Goal: Information Seeking & Learning: Learn about a topic

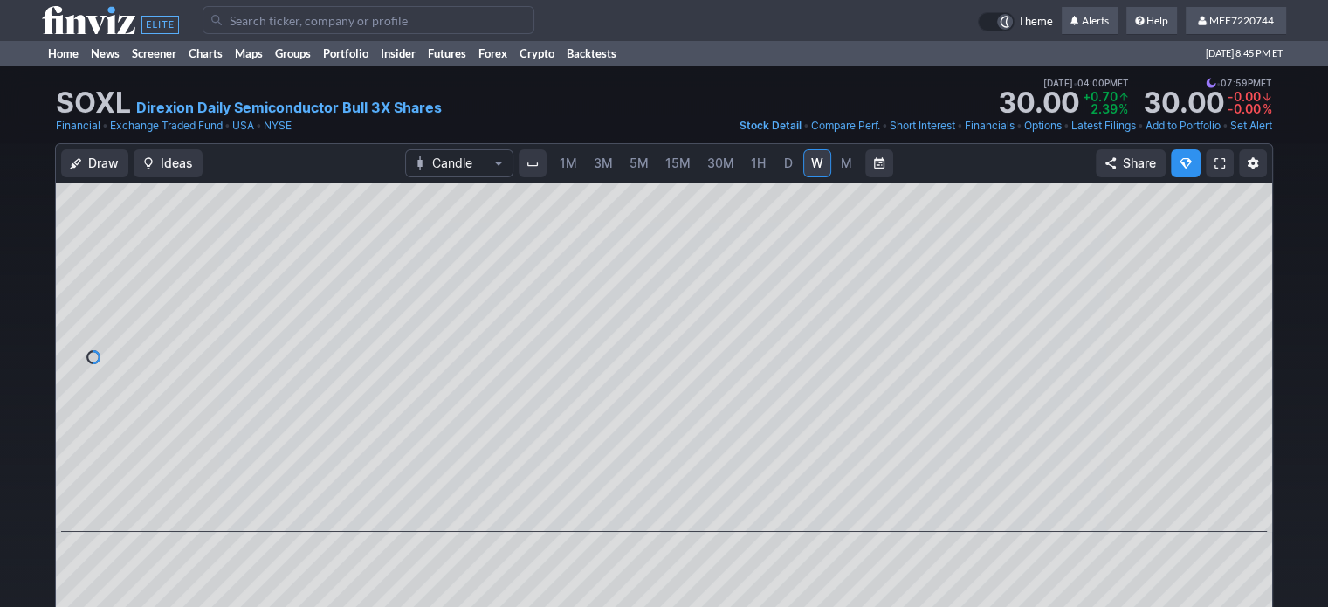
click at [313, 24] on input "Search" at bounding box center [369, 20] width 332 height 28
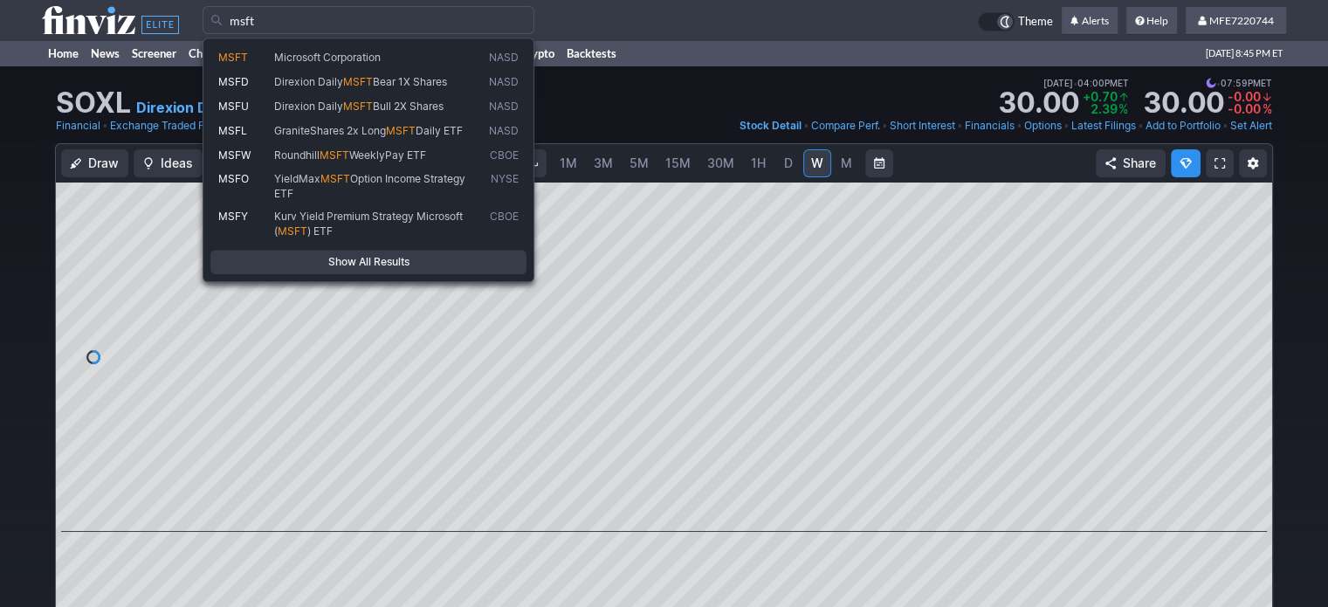
type input "msft"
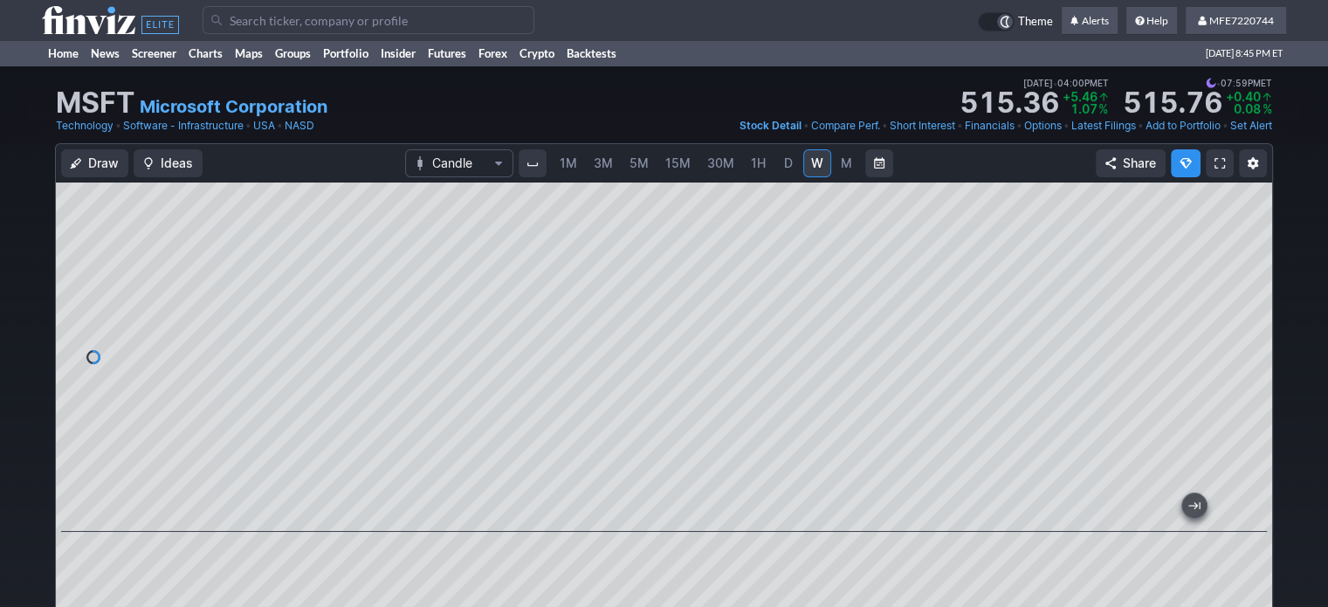
click at [1257, 166] on span "button" at bounding box center [1253, 163] width 10 height 14
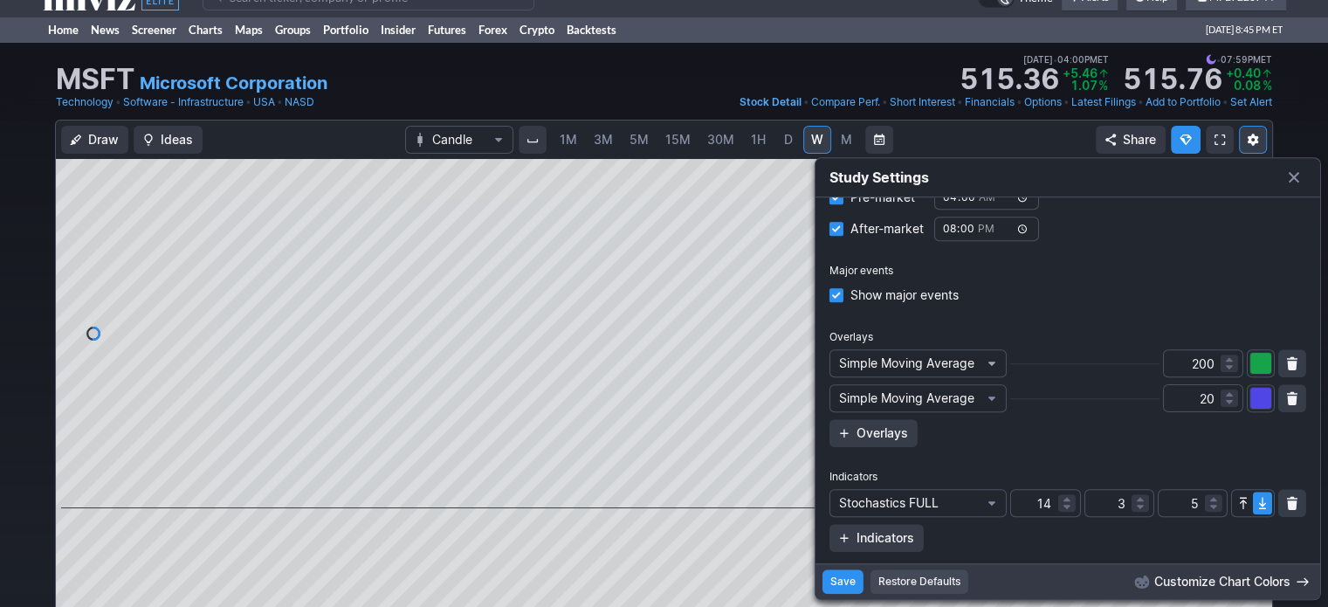
scroll to position [119, 0]
click at [845, 429] on span "button" at bounding box center [844, 431] width 10 height 14
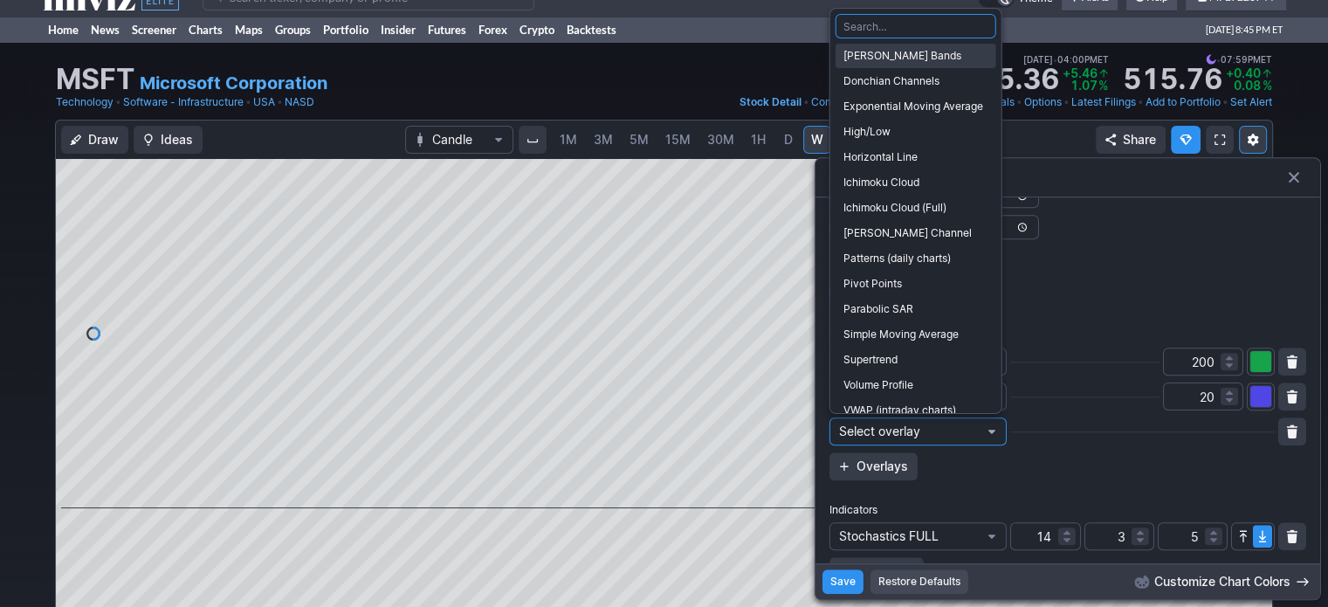
click at [906, 51] on span "Bollinger Bands" at bounding box center [916, 55] width 145 height 17
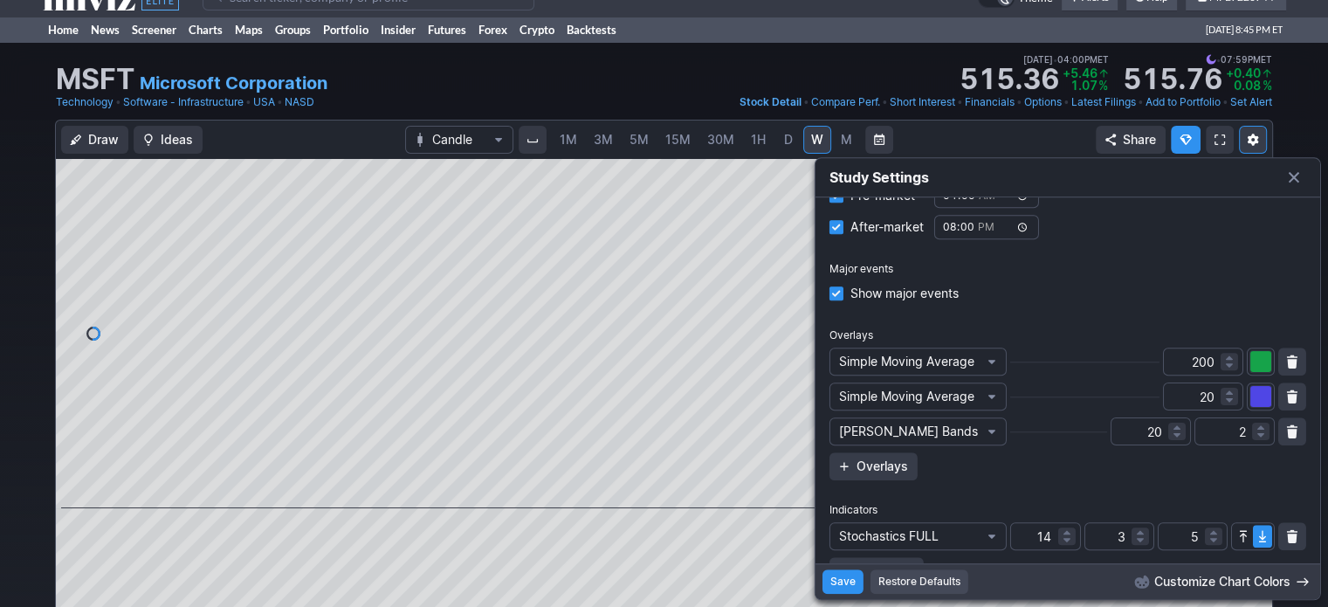
click at [838, 589] on span "Save" at bounding box center [843, 581] width 25 height 17
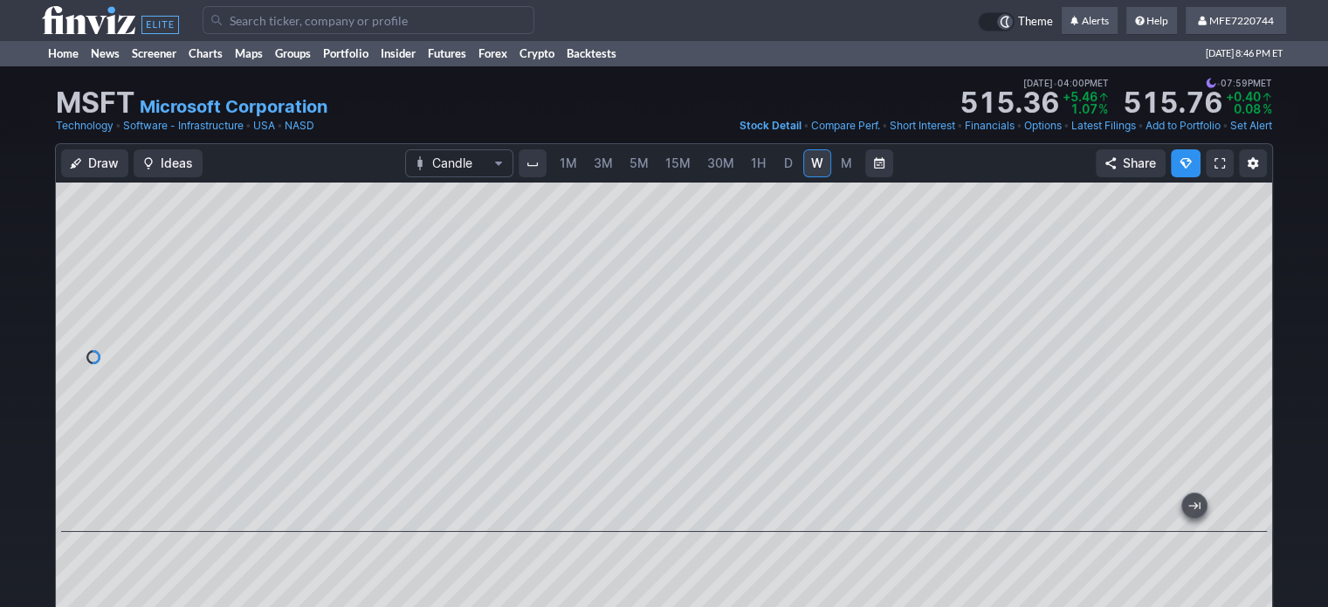
click at [1258, 161] on span "button" at bounding box center [1253, 163] width 10 height 14
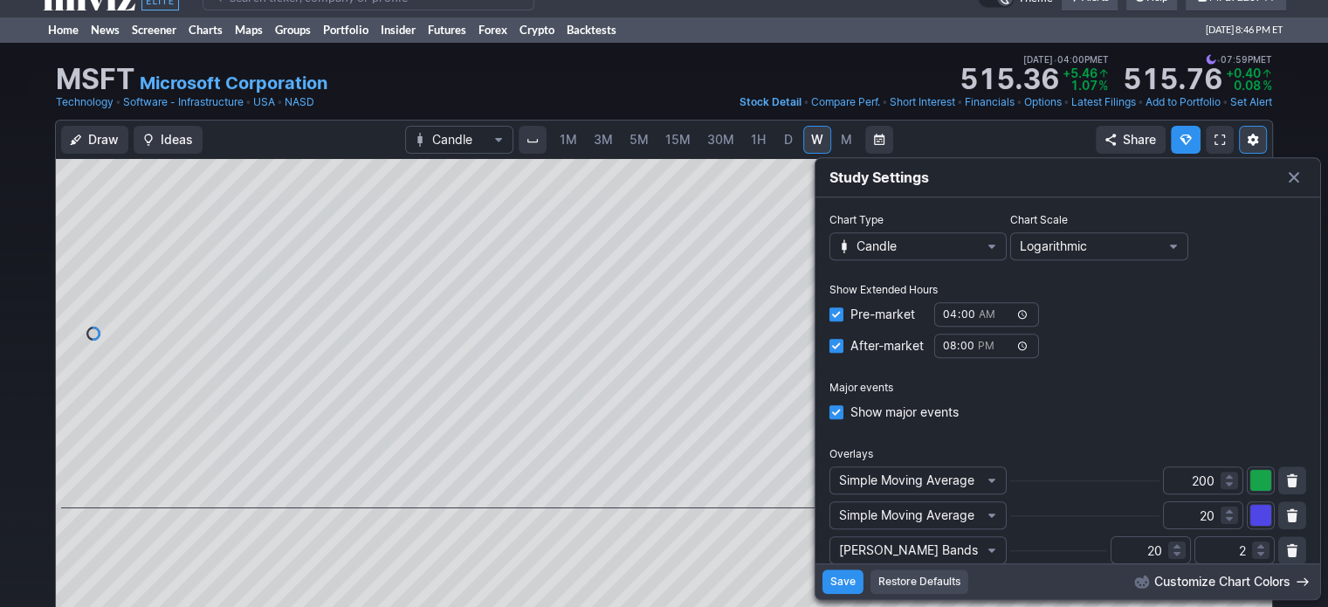
scroll to position [154, 0]
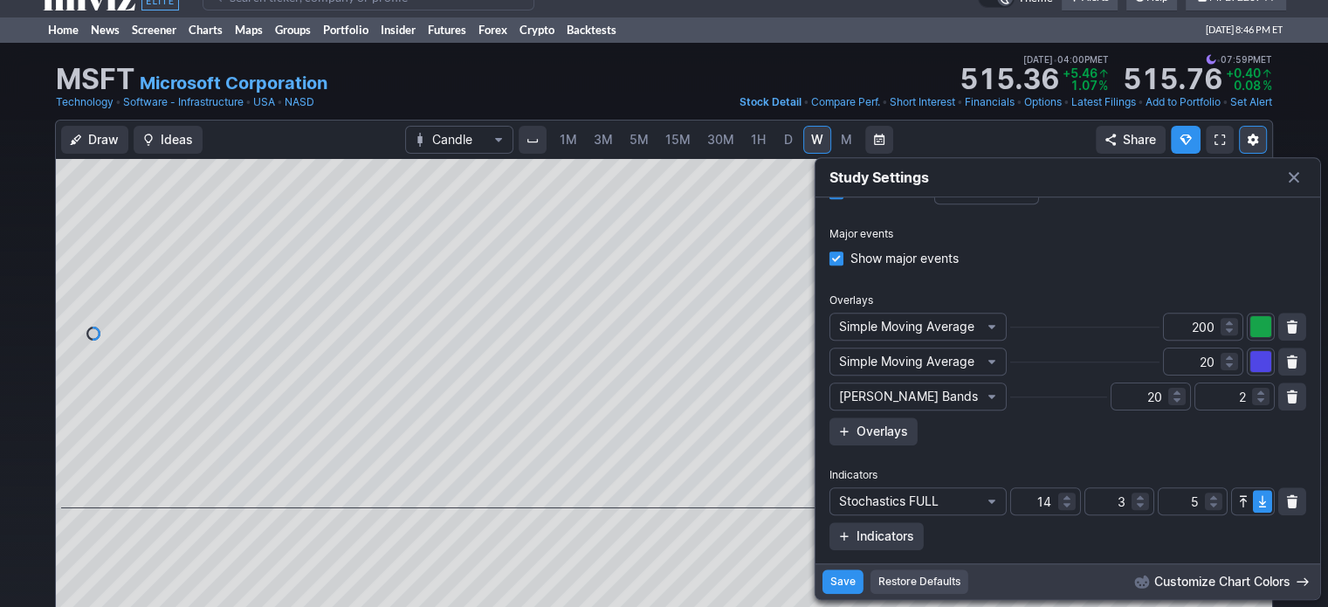
click at [1282, 396] on button "button" at bounding box center [1293, 397] width 28 height 28
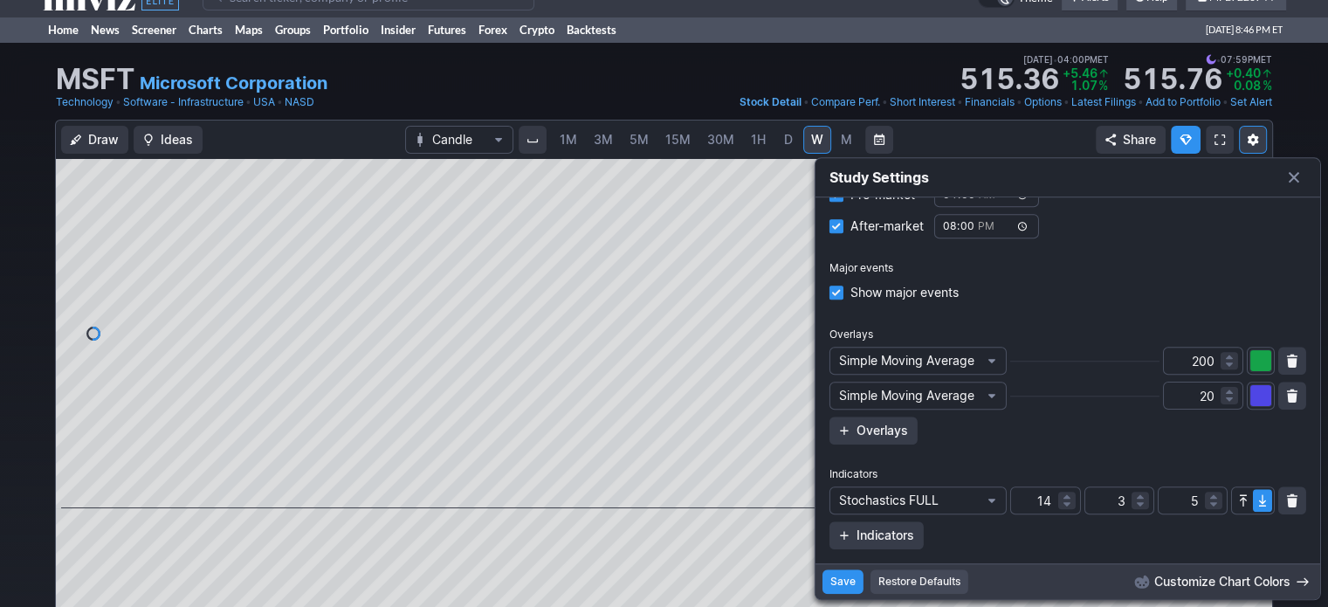
scroll to position [84, 0]
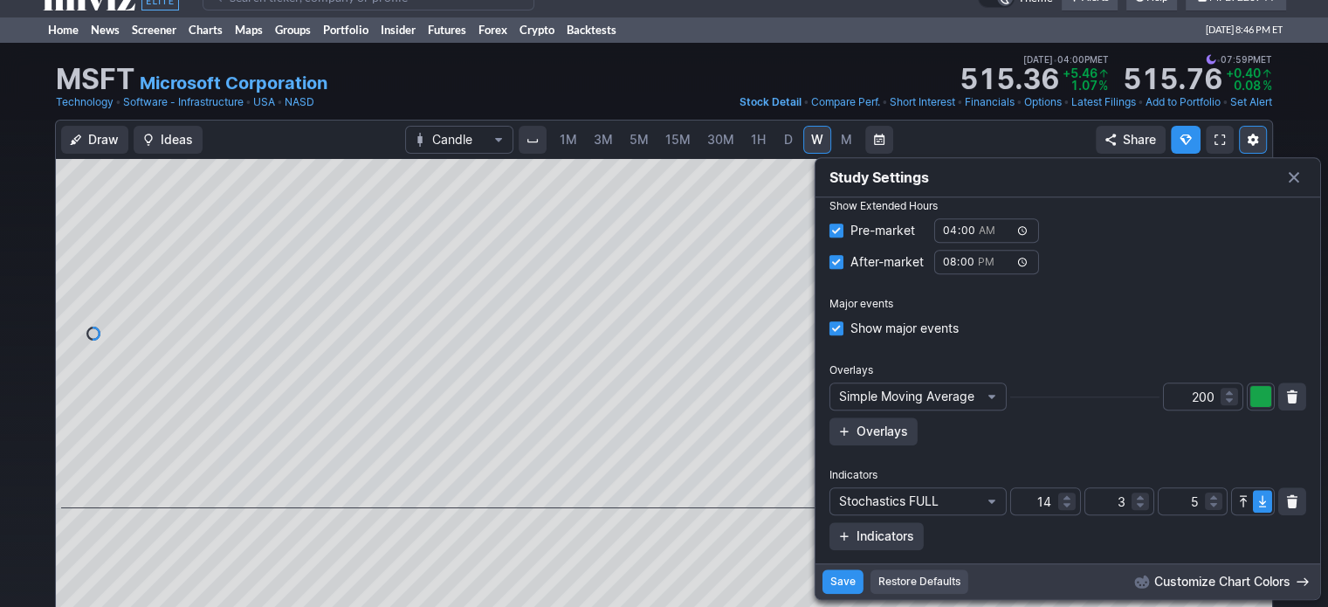
click at [849, 582] on span "Save" at bounding box center [843, 581] width 25 height 17
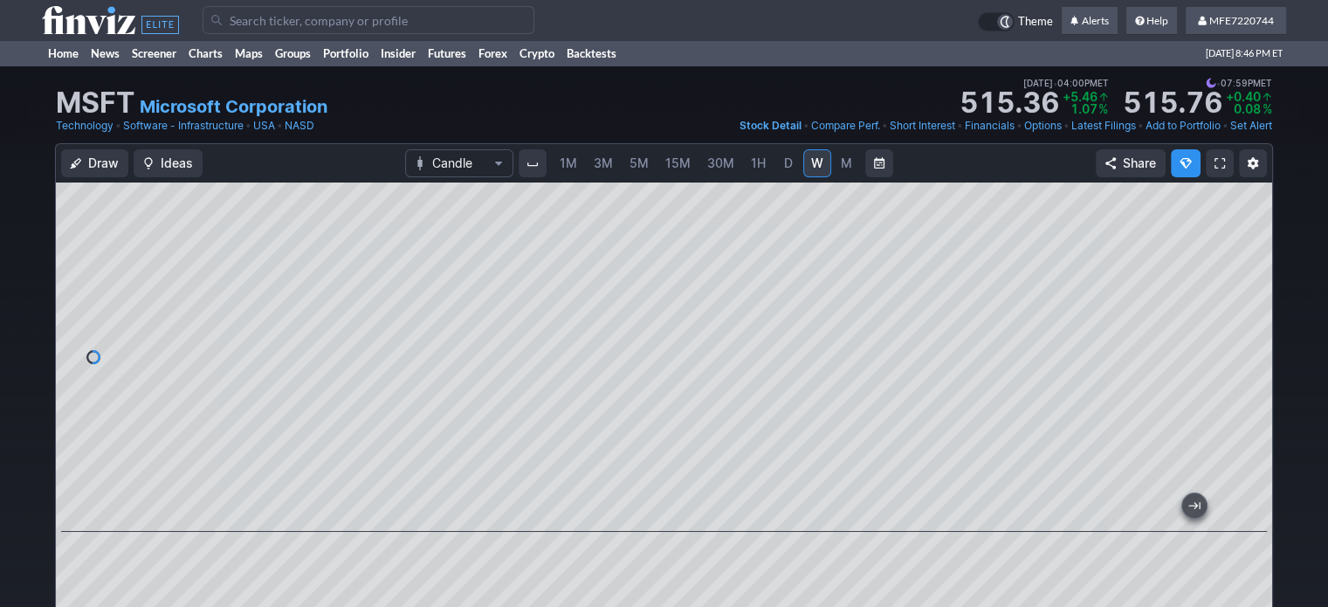
click at [1250, 170] on button "button" at bounding box center [1253, 163] width 28 height 28
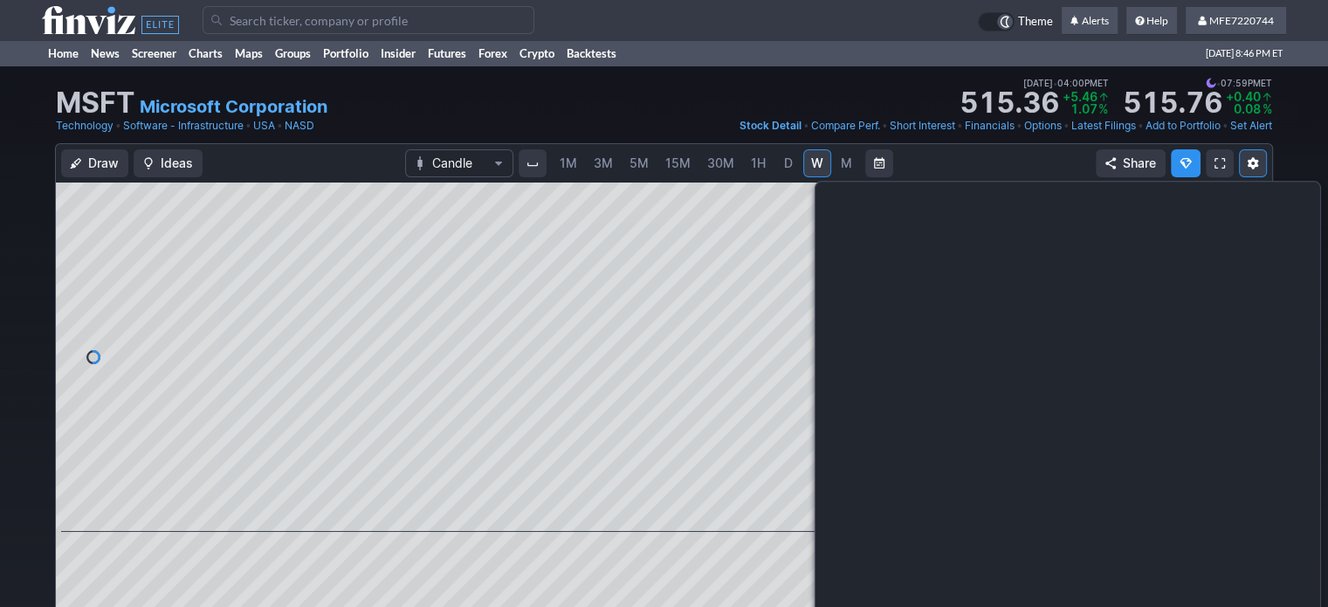
scroll to position [24, 0]
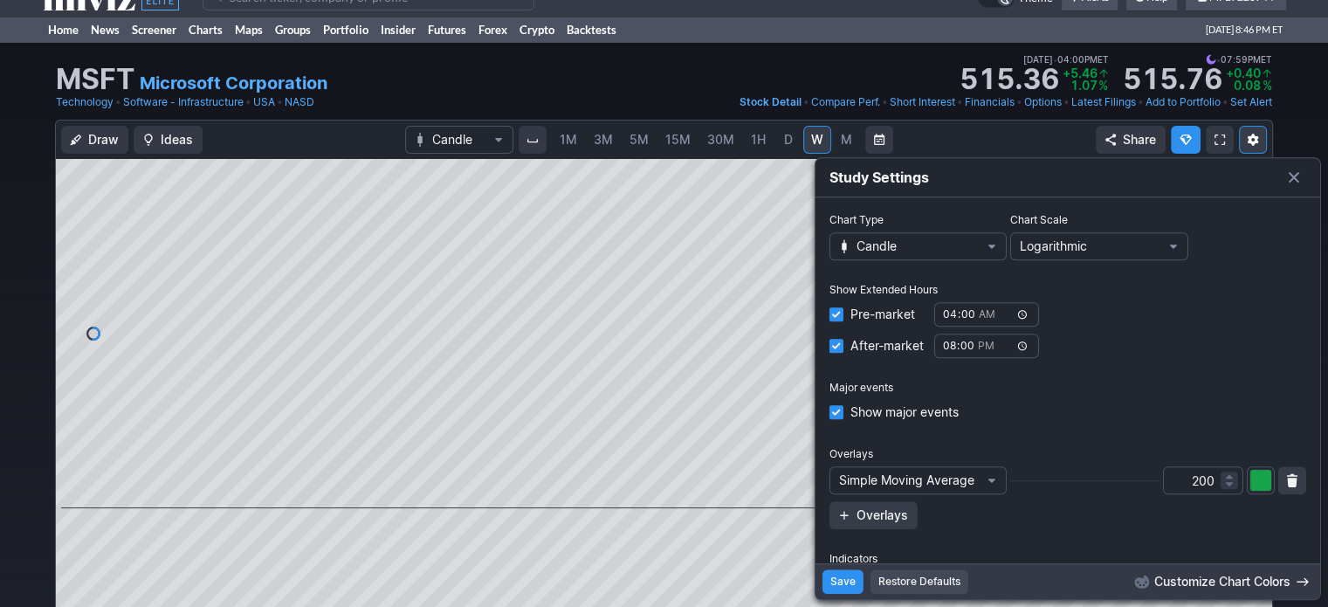
click at [887, 513] on span "Overlays" at bounding box center [883, 515] width 52 height 17
click at [987, 510] on span "None" at bounding box center [992, 515] width 10 height 14
click at [989, 513] on span "None" at bounding box center [992, 515] width 10 height 14
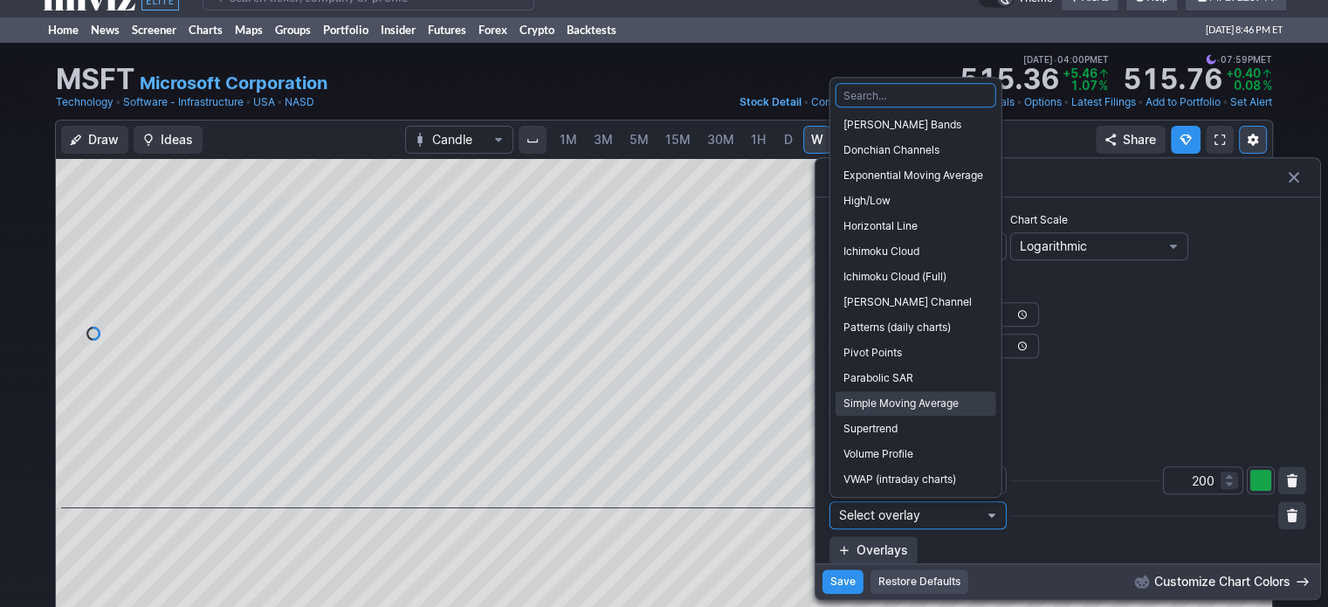
drag, startPoint x: 921, startPoint y: 403, endPoint x: 929, endPoint y: 408, distance: 9.0
click at [921, 403] on span "Simple Moving Average" at bounding box center [916, 403] width 145 height 17
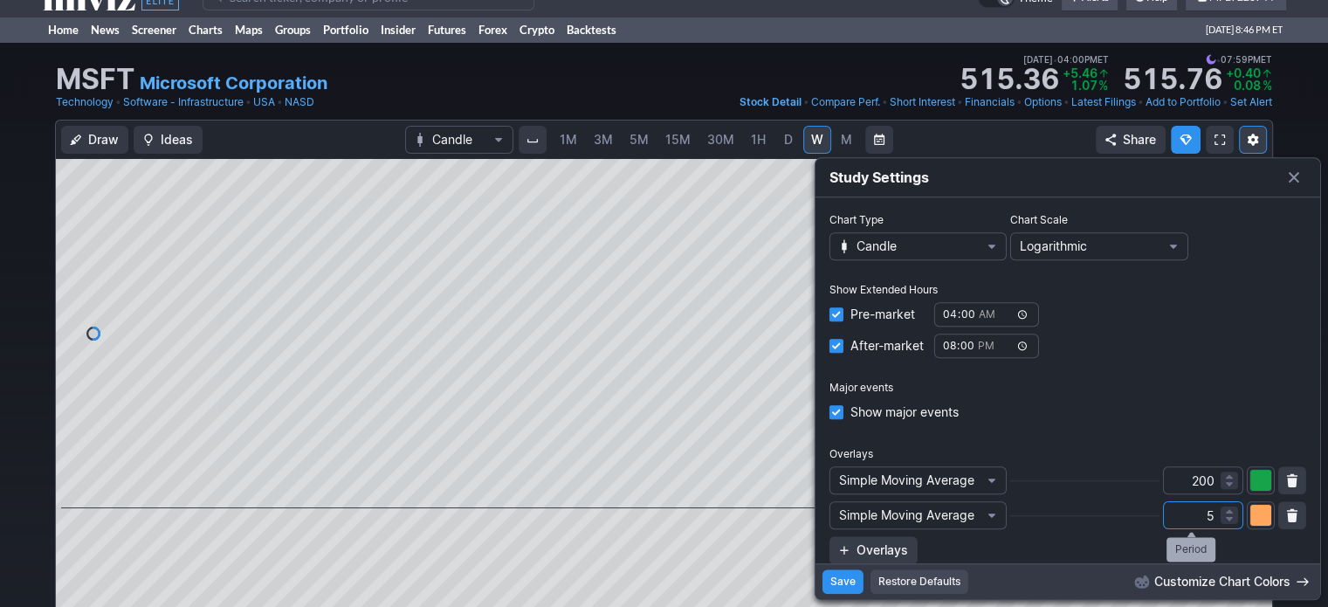
drag, startPoint x: 1190, startPoint y: 514, endPoint x: 1210, endPoint y: 518, distance: 19.5
click at [1210, 518] on input "5" at bounding box center [1203, 515] width 80 height 28
click at [1210, 518] on input "4" at bounding box center [1203, 515] width 80 height 28
click at [1210, 518] on input "3" at bounding box center [1203, 515] width 80 height 28
type input "3"
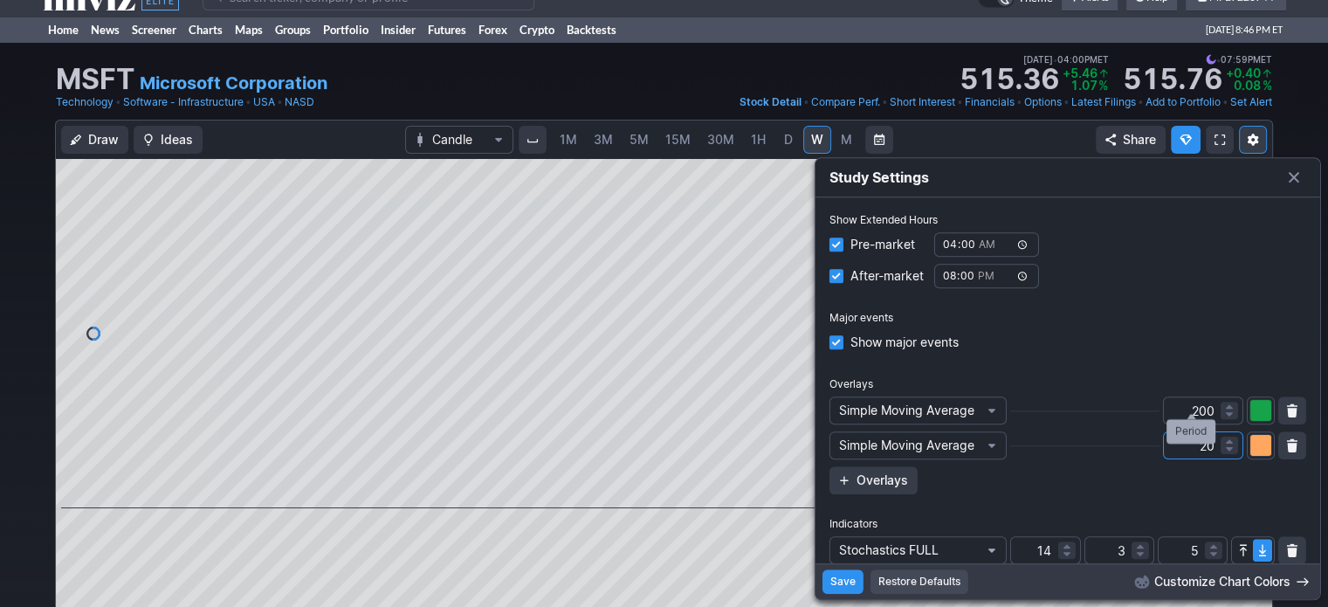
scroll to position [119, 0]
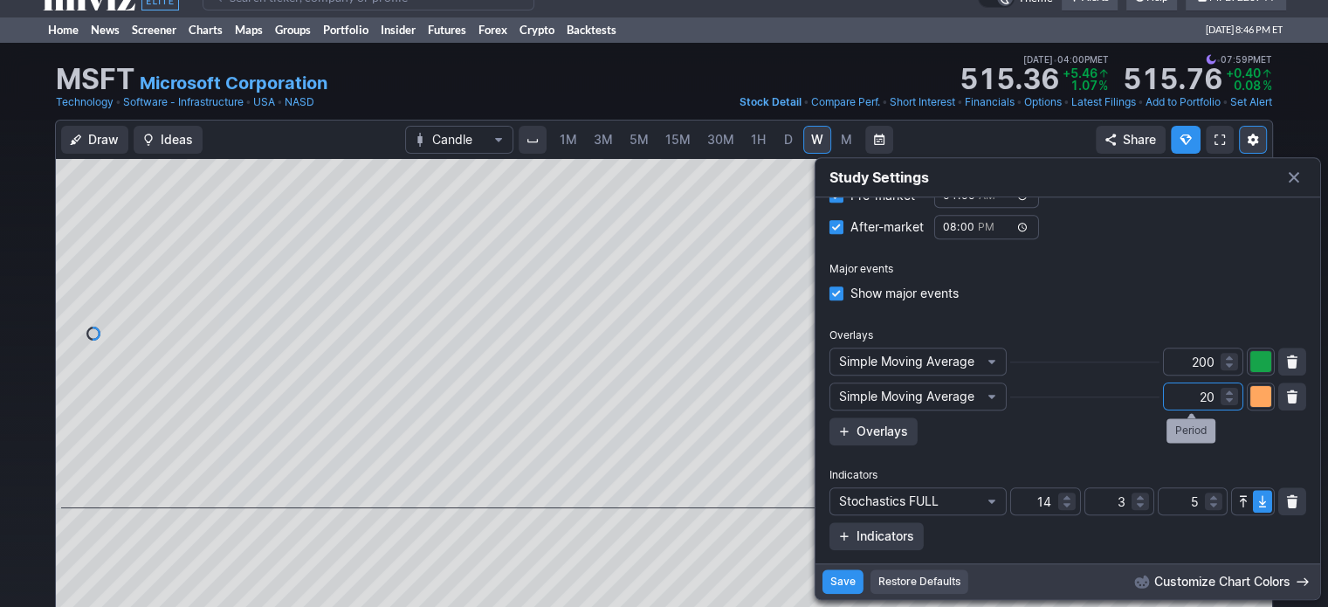
type input "20"
click at [838, 583] on span "Save" at bounding box center [843, 581] width 25 height 17
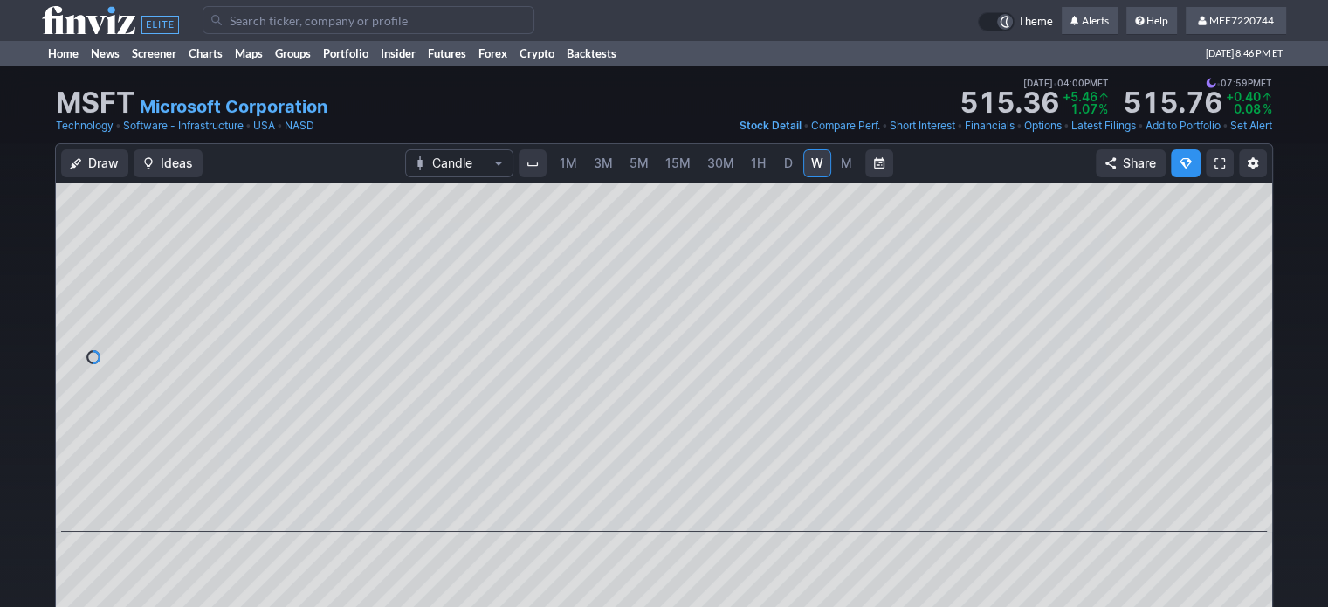
click at [1258, 165] on span "button" at bounding box center [1253, 163] width 10 height 14
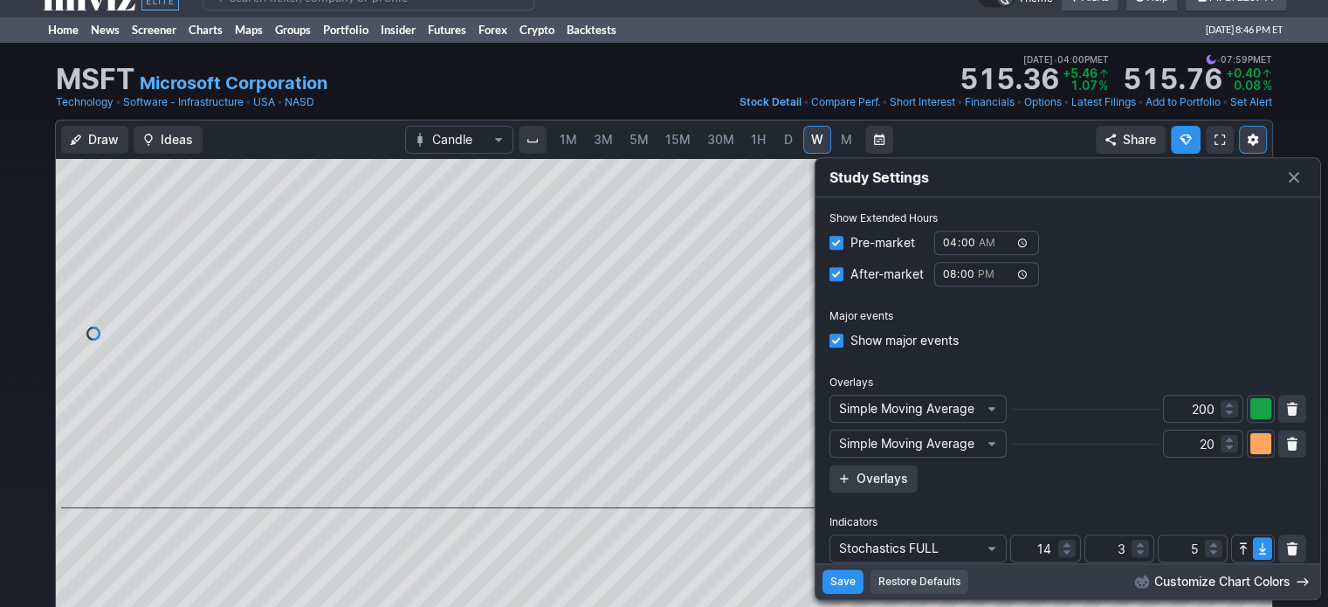
scroll to position [87, 0]
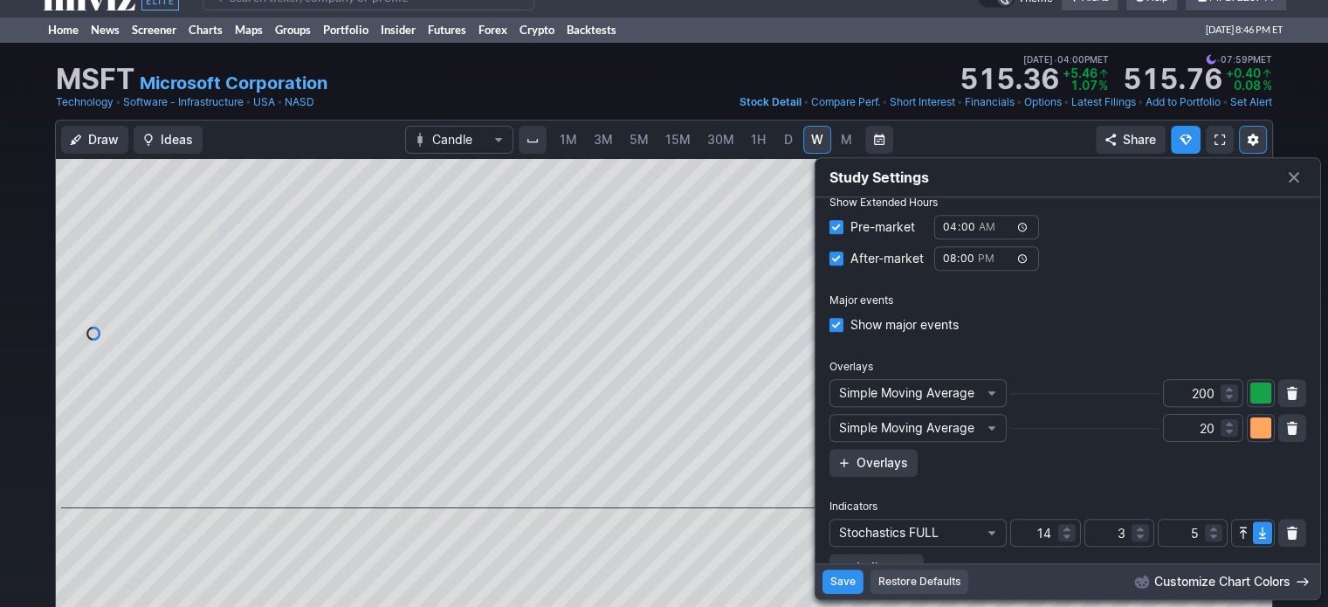
click at [891, 464] on span "Overlays" at bounding box center [883, 462] width 52 height 17
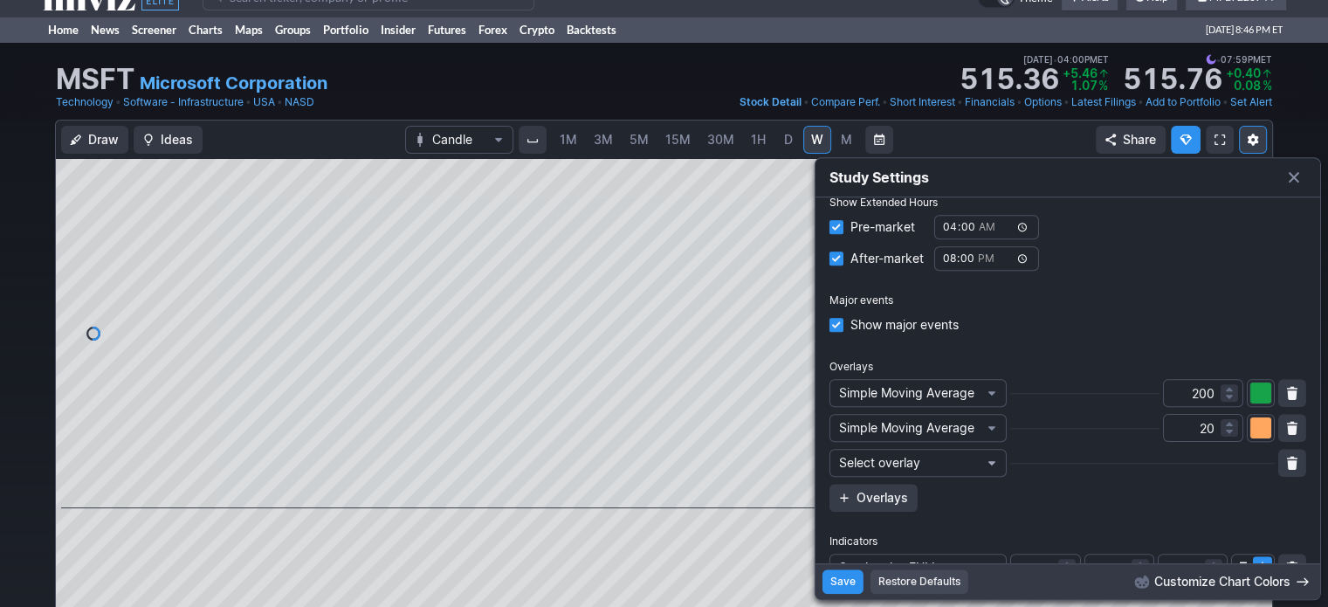
click at [989, 462] on span "None" at bounding box center [992, 463] width 10 height 14
click at [987, 460] on span "None" at bounding box center [992, 463] width 10 height 14
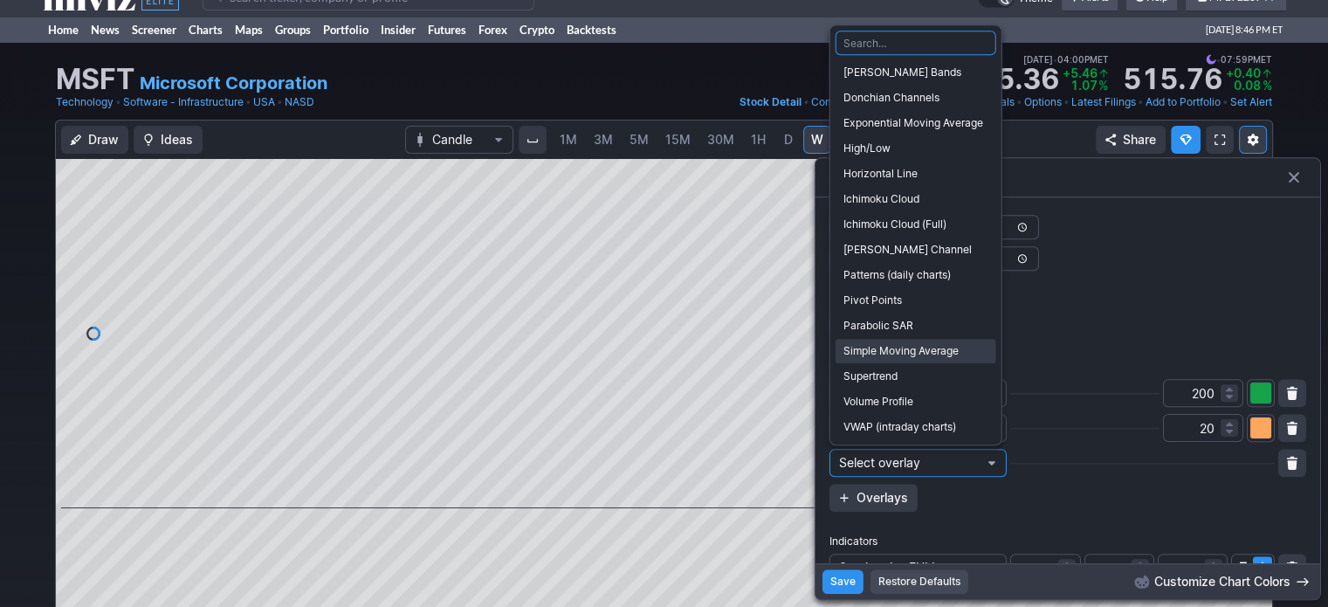
click at [943, 346] on span "Simple Moving Average" at bounding box center [916, 350] width 145 height 17
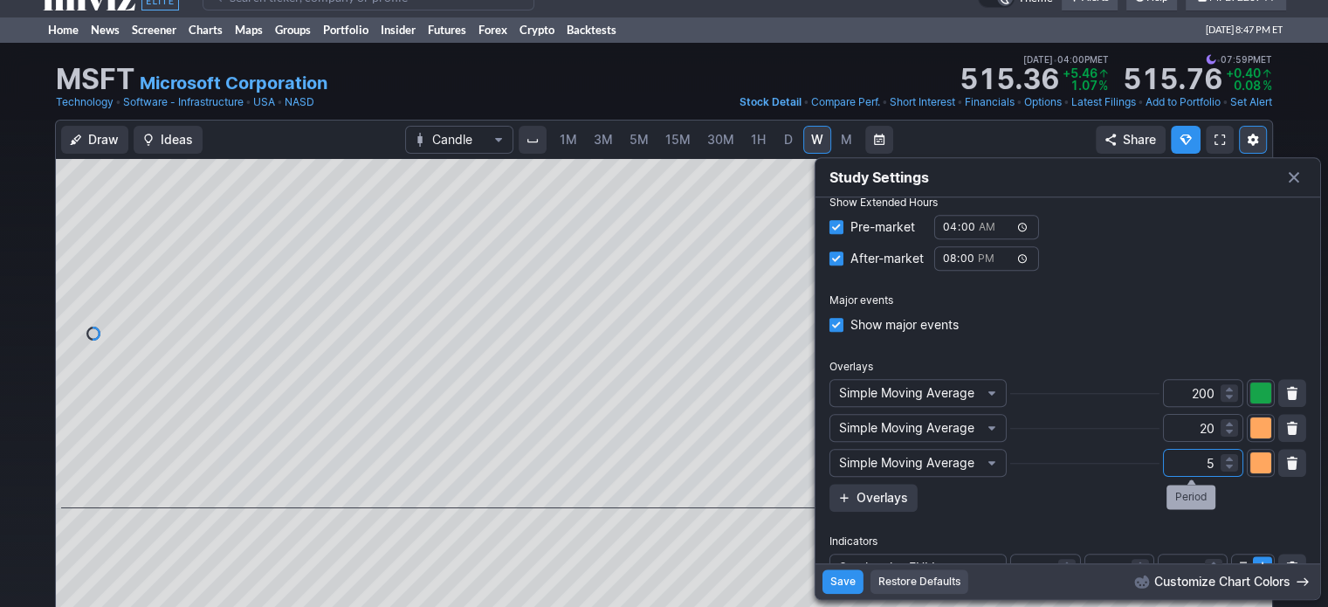
drag, startPoint x: 1181, startPoint y: 463, endPoint x: 1198, endPoint y: 468, distance: 18.2
click at [1198, 468] on input "5" at bounding box center [1203, 463] width 80 height 28
type input "50"
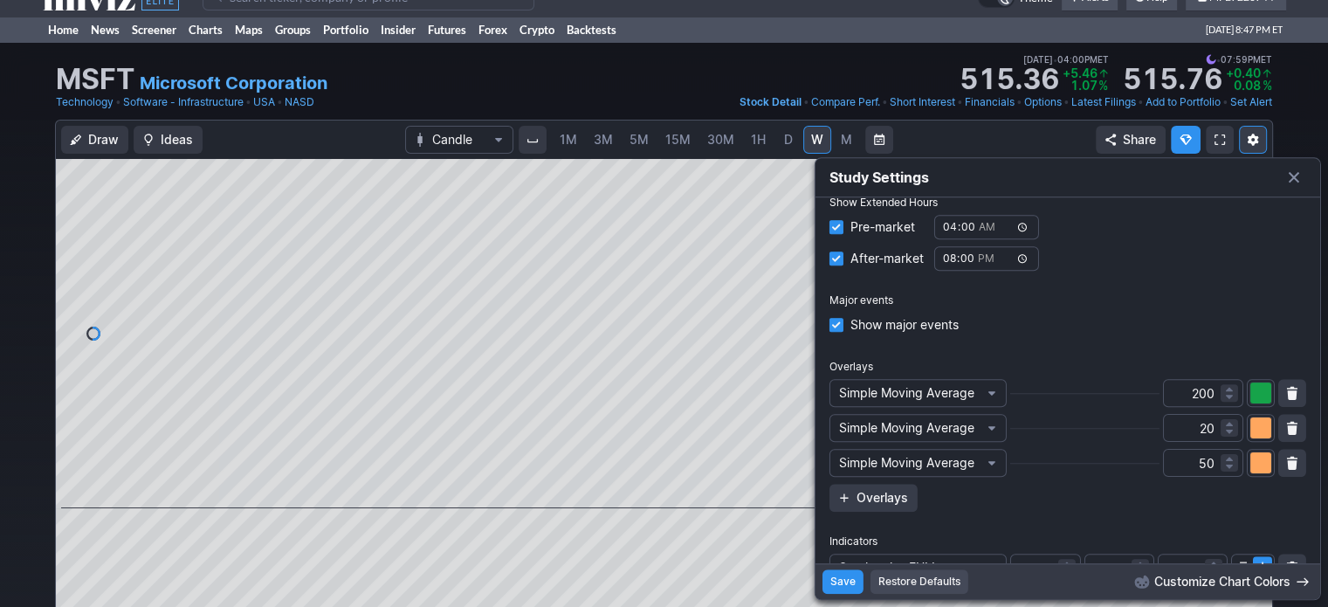
click at [843, 578] on span "Save" at bounding box center [843, 581] width 25 height 17
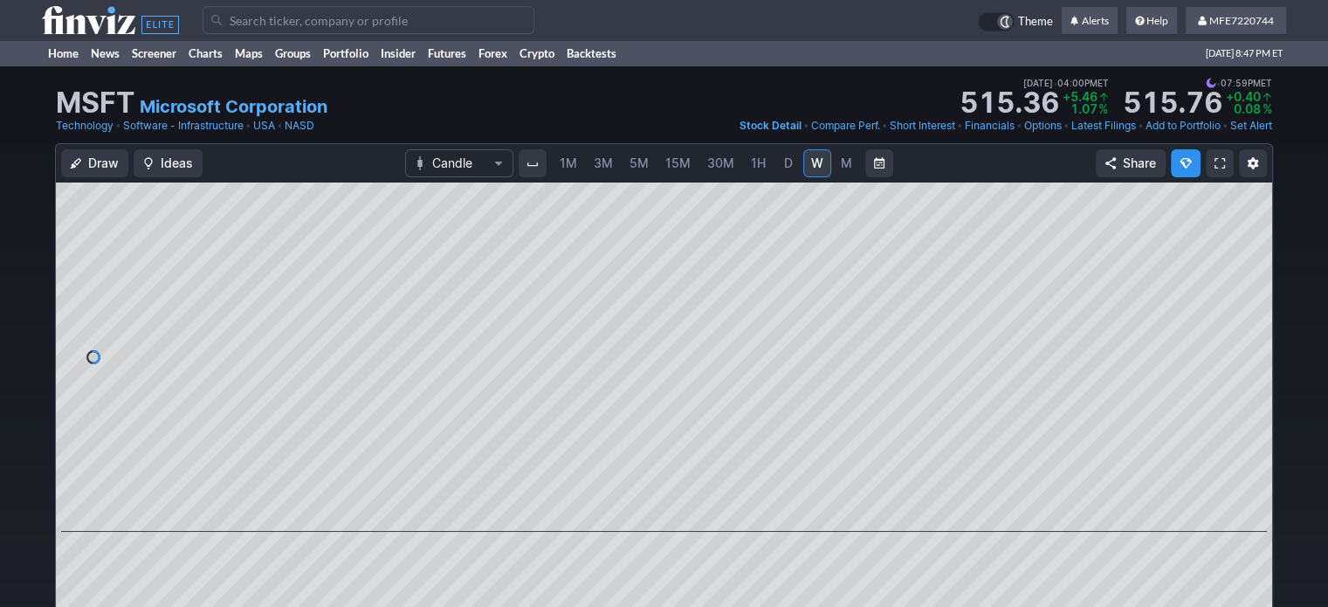
click at [1254, 169] on span "button" at bounding box center [1253, 163] width 10 height 14
click at [1250, 162] on span "button" at bounding box center [1253, 163] width 10 height 14
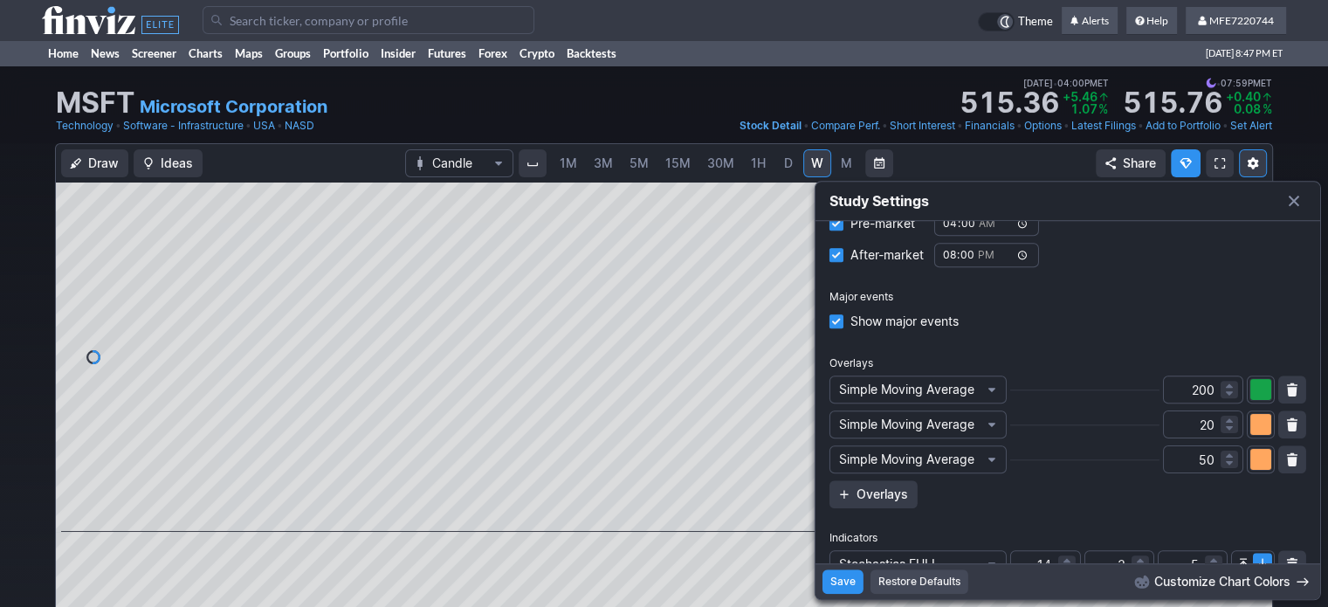
scroll to position [177, 0]
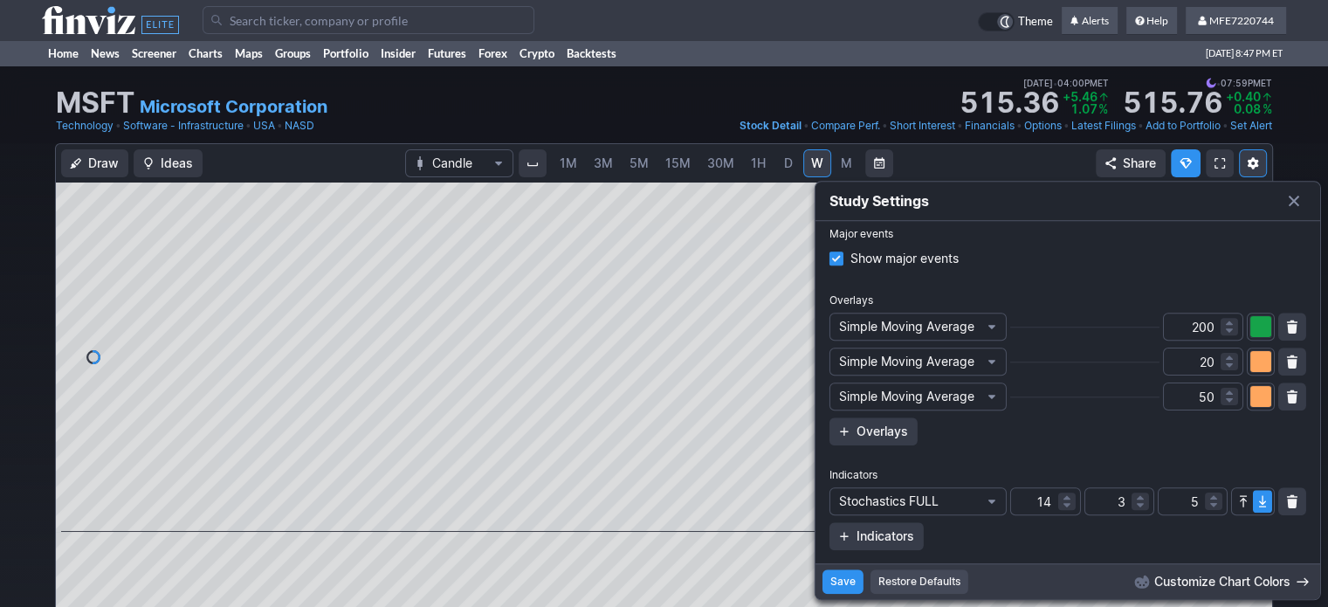
click at [1251, 400] on div "button" at bounding box center [1261, 396] width 21 height 21
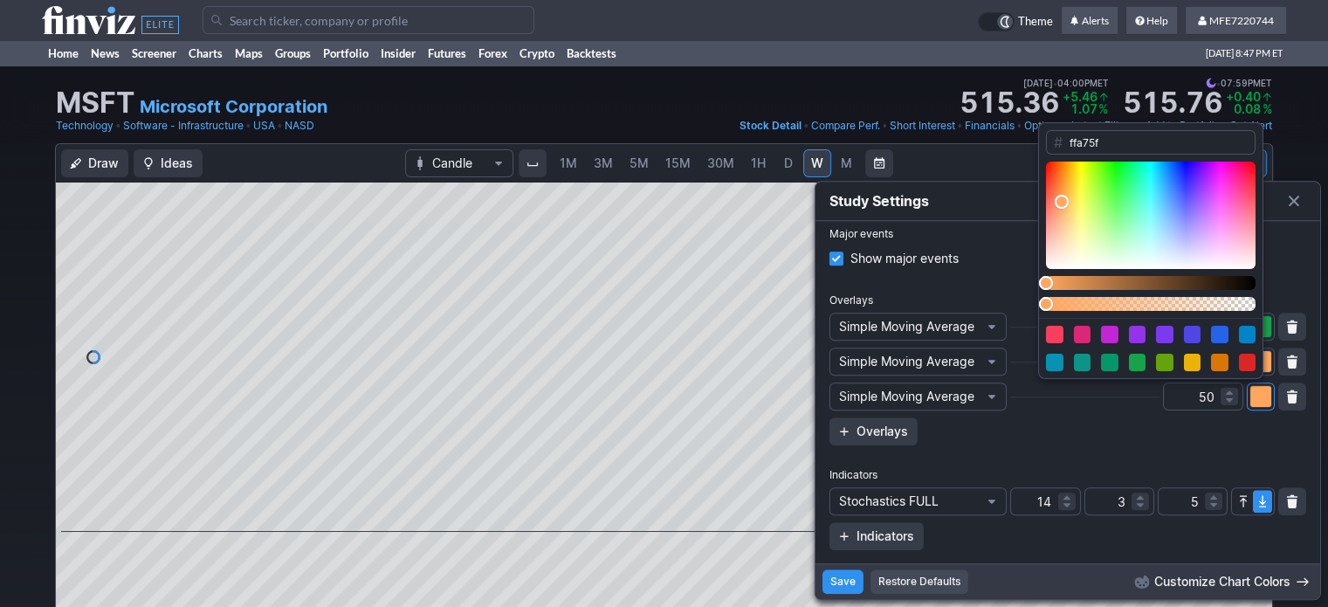
click at [1188, 333] on div "Color picker" at bounding box center [1191, 334] width 17 height 17
type input "4f46e5"
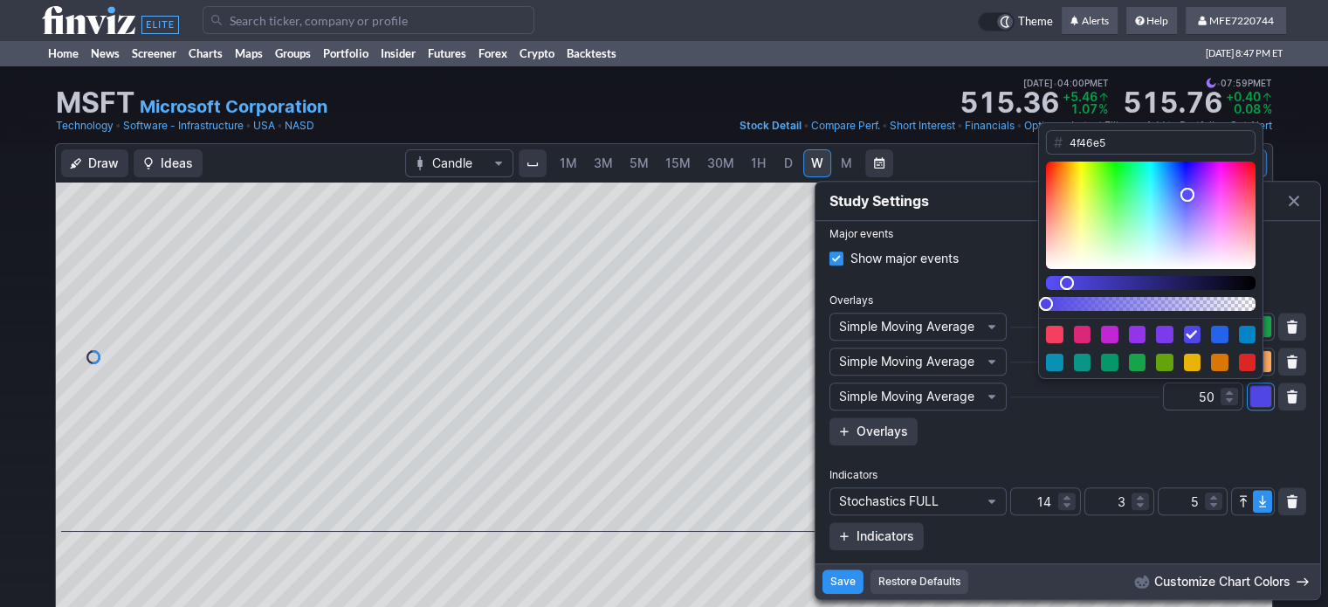
click at [850, 584] on div at bounding box center [664, 303] width 1328 height 607
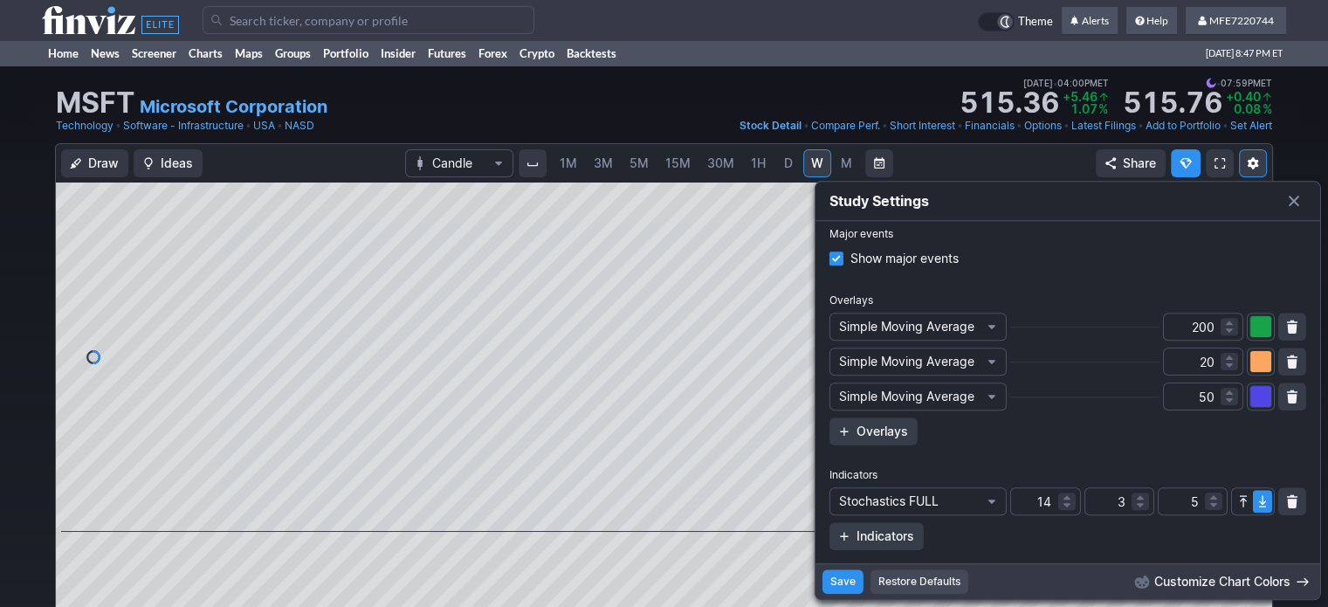
click at [831, 583] on span "Save" at bounding box center [843, 581] width 25 height 17
